Goal: Information Seeking & Learning: Understand process/instructions

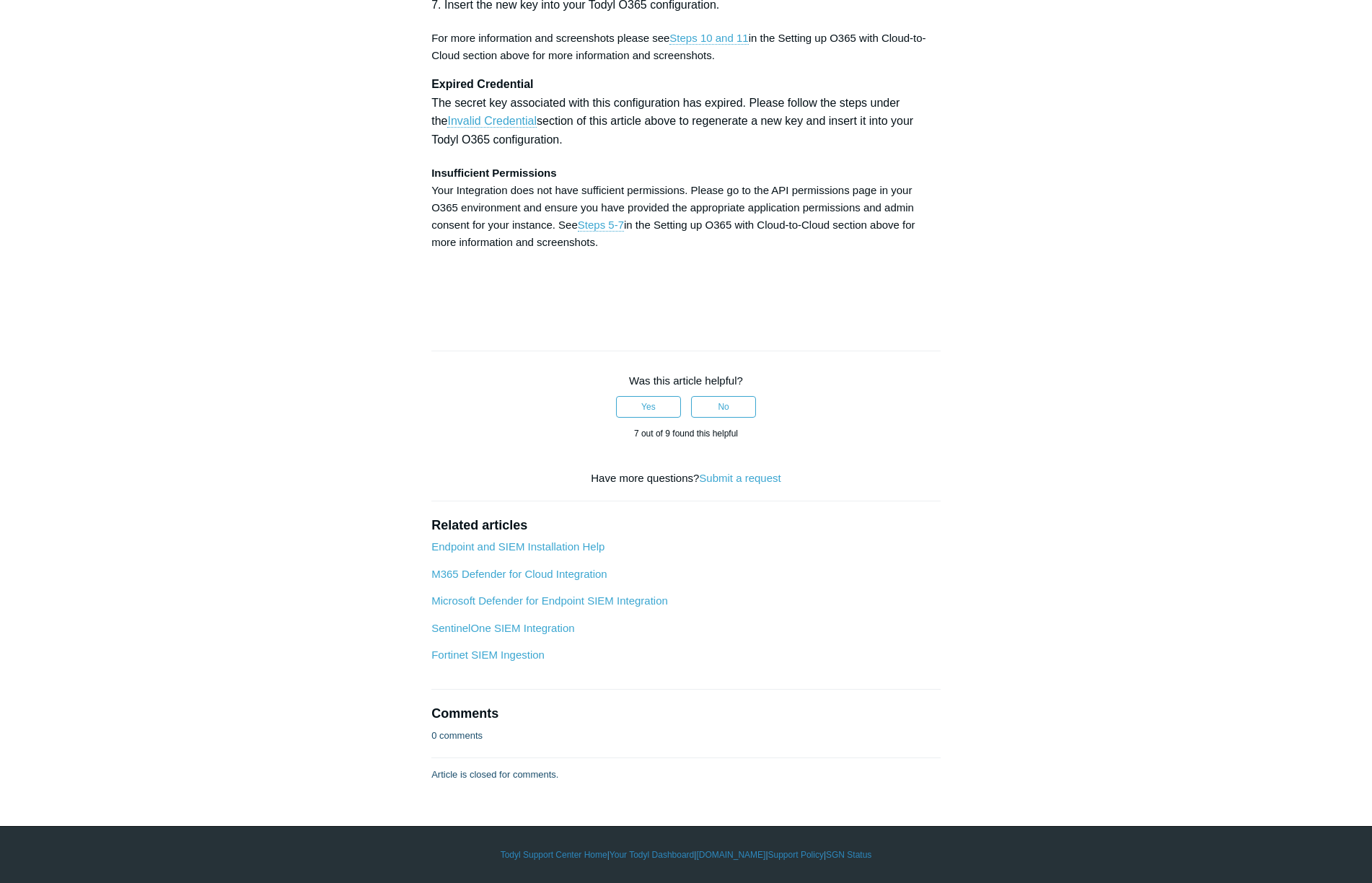
scroll to position [7532, 0]
